Goal: Transaction & Acquisition: Purchase product/service

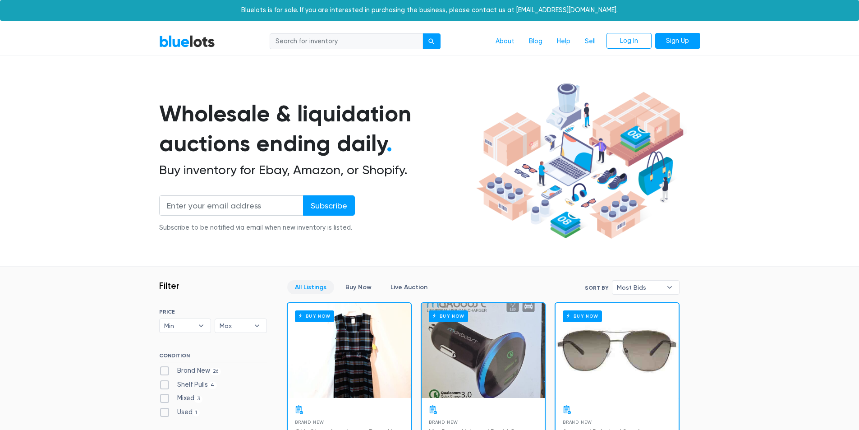
click at [332, 42] on input "search" at bounding box center [346, 41] width 153 height 16
type input "h"
type input "pallets"
click at [423, 33] on button "submit" at bounding box center [432, 41] width 18 height 16
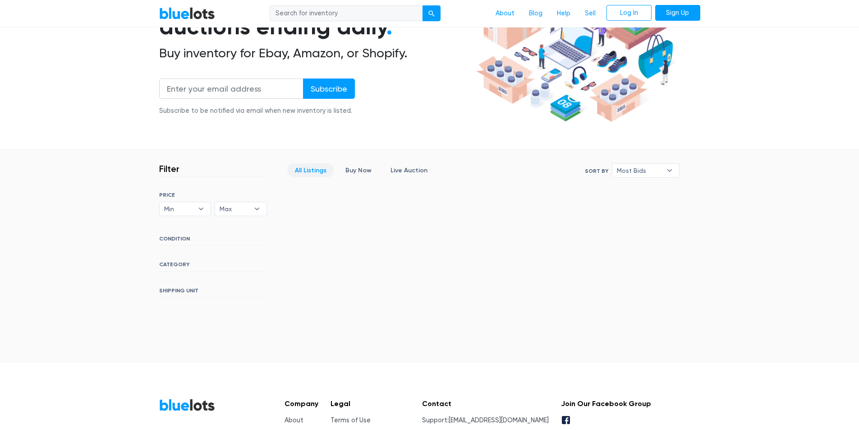
scroll to position [131, 0]
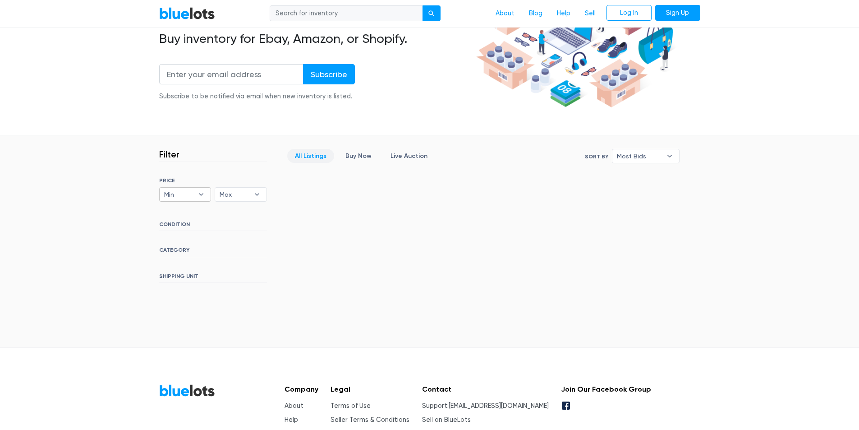
click at [204, 193] on b "▾" at bounding box center [201, 195] width 19 height 14
click at [183, 254] on li "$300" at bounding box center [197, 255] width 70 height 14
select select "30000"
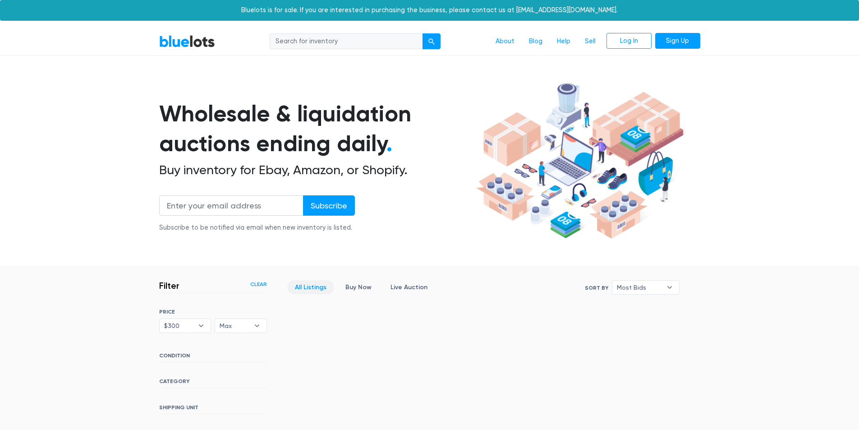
scroll to position [196, 0]
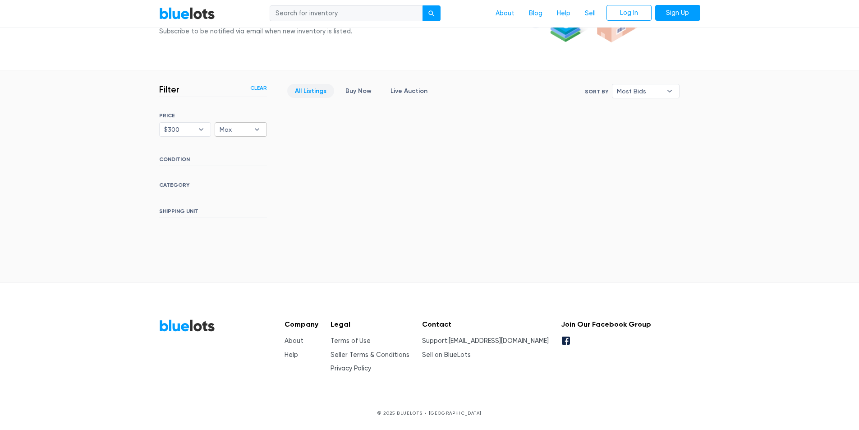
click at [256, 128] on b "▾" at bounding box center [257, 130] width 19 height 14
click at [238, 214] on li "$500" at bounding box center [252, 219] width 70 height 14
select select "50000"
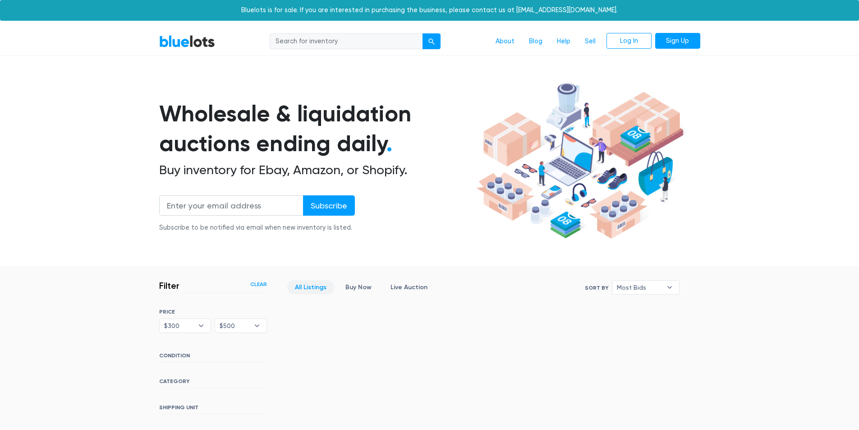
scroll to position [196, 0]
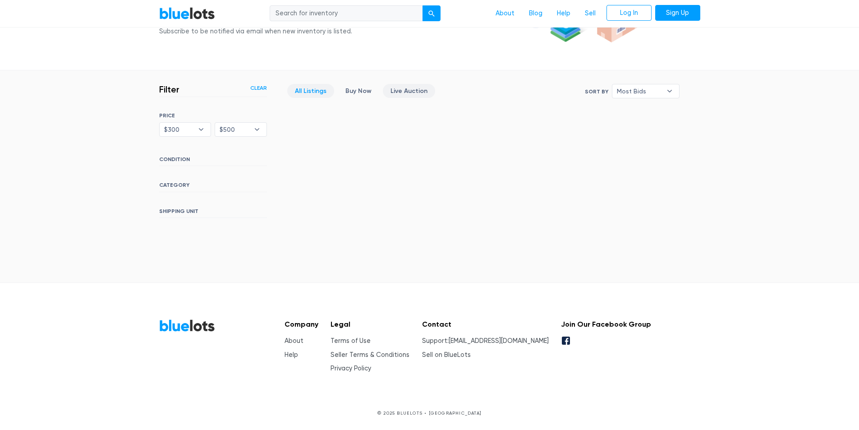
click at [402, 89] on link "Live Auction" at bounding box center [409, 91] width 52 height 14
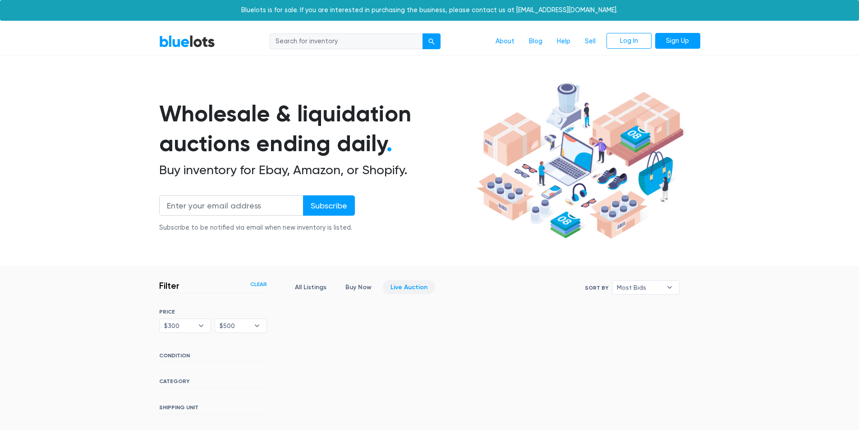
scroll to position [196, 0]
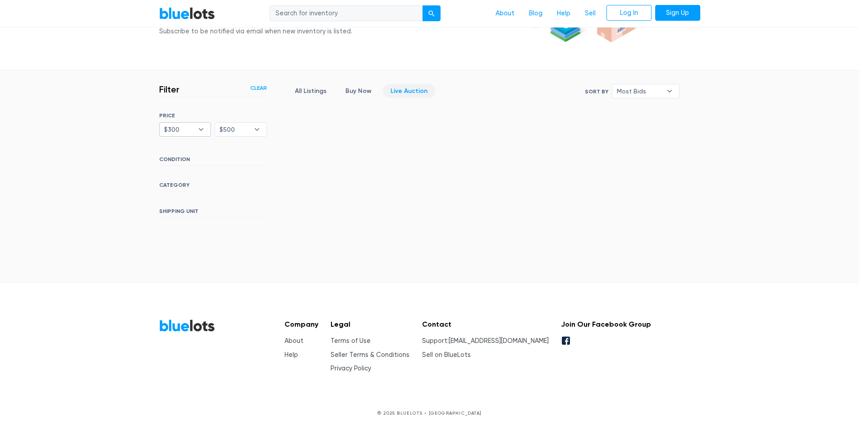
click at [193, 126] on b "▾" at bounding box center [201, 130] width 19 height 14
click at [188, 154] on li "Min" at bounding box center [197, 147] width 70 height 14
select select
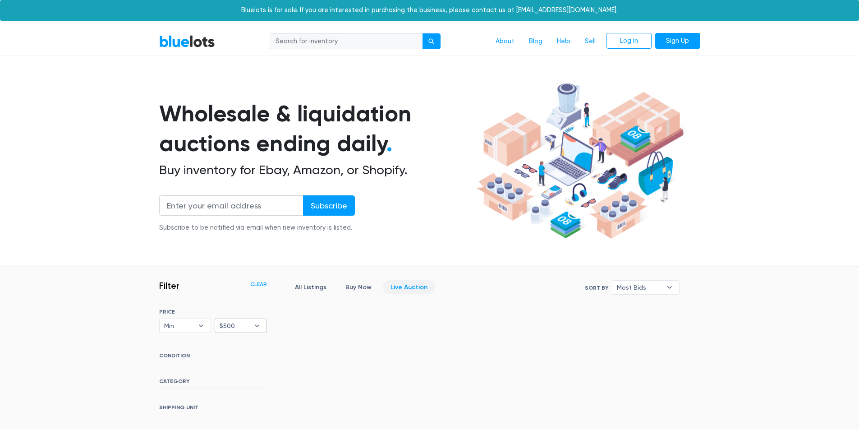
scroll to position [196, 0]
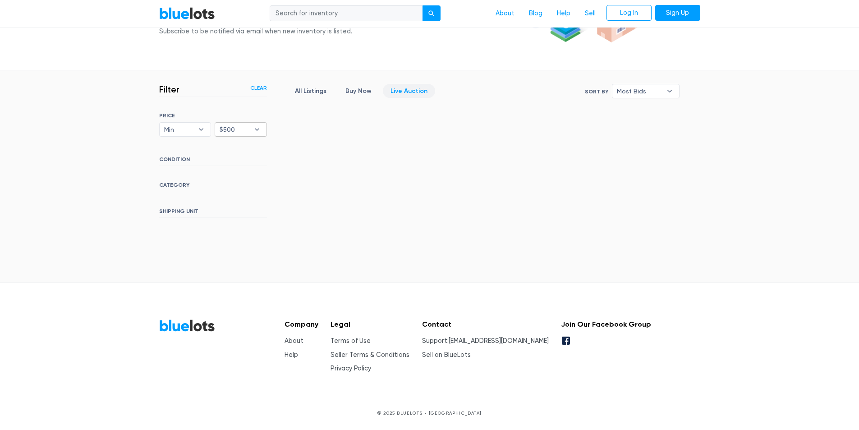
click at [248, 132] on b "▾" at bounding box center [257, 130] width 19 height 14
click at [248, 237] on li "$1,000" at bounding box center [252, 234] width 70 height 14
select select "100000"
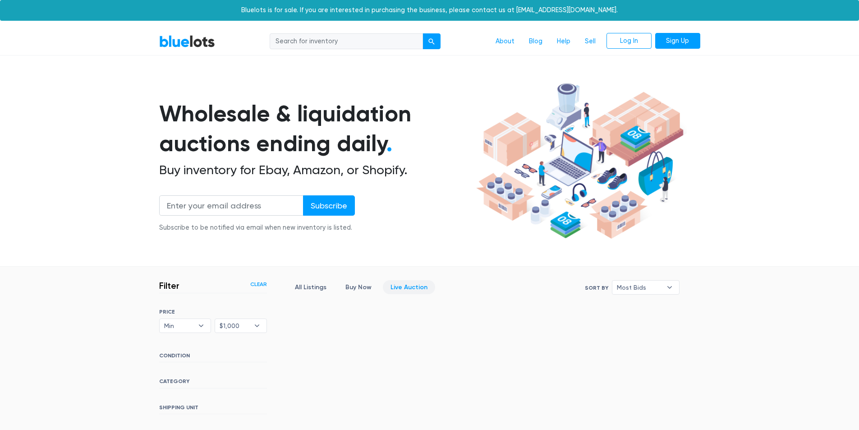
click at [381, 41] on input "search" at bounding box center [346, 41] width 153 height 16
type input "pallets"
click at [430, 45] on button "submit" at bounding box center [432, 41] width 18 height 16
click at [675, 287] on b "▾" at bounding box center [669, 287] width 19 height 14
